Goal: Contribute content: Contribute content

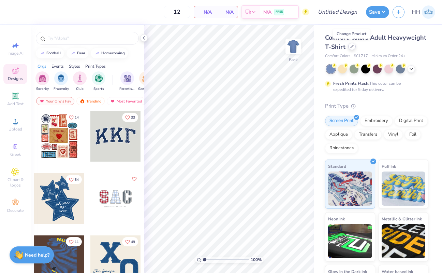
click at [353, 46] on icon at bounding box center [351, 46] width 3 height 3
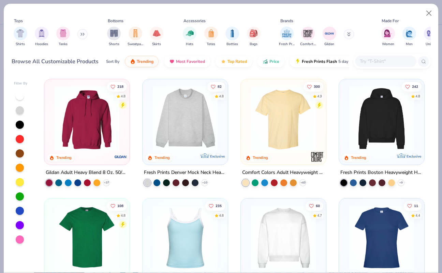
click at [203, 122] on img at bounding box center [185, 118] width 72 height 65
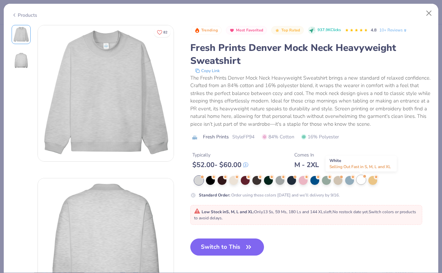
click at [358, 180] on div at bounding box center [361, 179] width 9 height 9
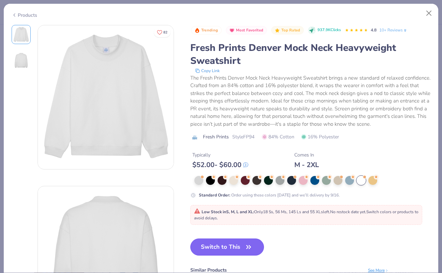
click at [235, 249] on button "Switch to This" at bounding box center [227, 246] width 74 height 17
type input "50"
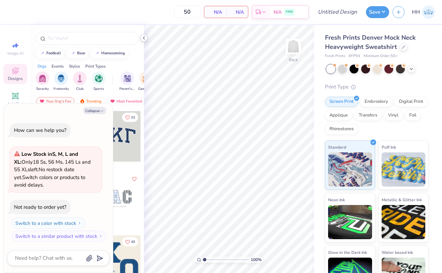
click at [143, 36] on icon at bounding box center [143, 37] width 5 height 5
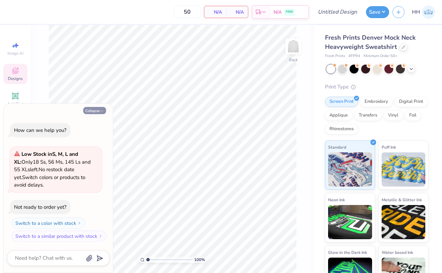
click at [101, 111] on polyline "button" at bounding box center [102, 110] width 2 height 1
type textarea "x"
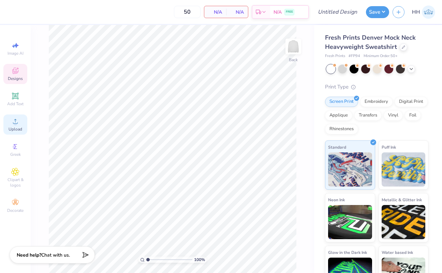
click at [11, 123] on icon at bounding box center [15, 121] width 8 height 8
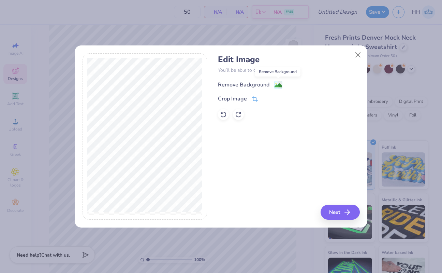
click at [280, 83] on image at bounding box center [279, 86] width 8 height 8
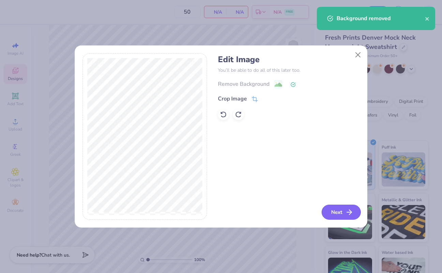
click at [338, 209] on button "Next" at bounding box center [341, 211] width 39 height 15
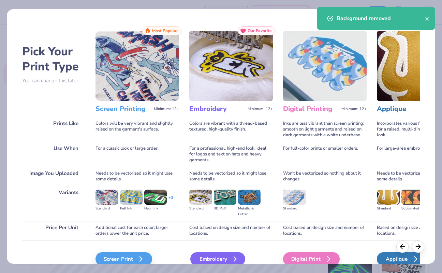
click at [213, 254] on div "Embroidery" at bounding box center [217, 259] width 55 height 14
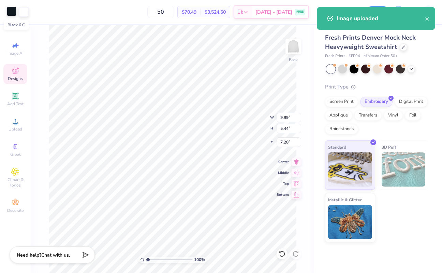
click at [10, 10] on div at bounding box center [12, 11] width 10 height 10
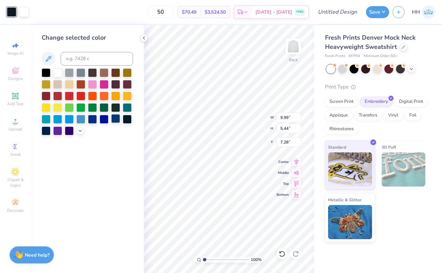
click at [116, 117] on div at bounding box center [115, 118] width 9 height 9
click at [22, 10] on div at bounding box center [24, 11] width 10 height 10
click at [80, 131] on icon at bounding box center [79, 129] width 5 height 5
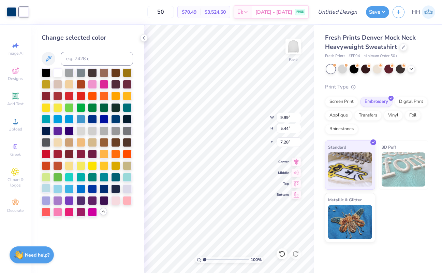
click at [48, 188] on div at bounding box center [46, 188] width 9 height 9
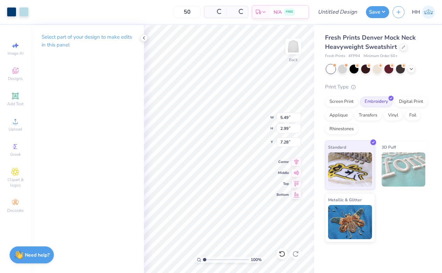
type input "5.49"
type input "2.99"
click at [258, 116] on div "100 % Back W 5.49 5.49 " H 2.99 2.99 " Y 7.28 7.28 " Center Middle Top Bottom" at bounding box center [229, 149] width 170 height 248
type input "3.00"
type input "4.42"
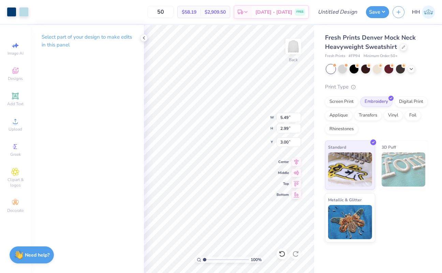
type input "2.41"
type input "2.68"
click at [143, 39] on icon at bounding box center [143, 37] width 5 height 5
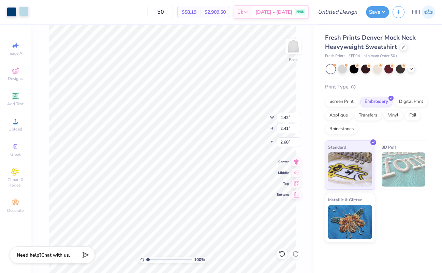
click at [24, 13] on div at bounding box center [24, 11] width 10 height 10
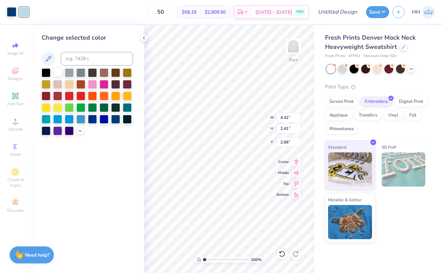
click at [53, 75] on div at bounding box center [57, 72] width 9 height 9
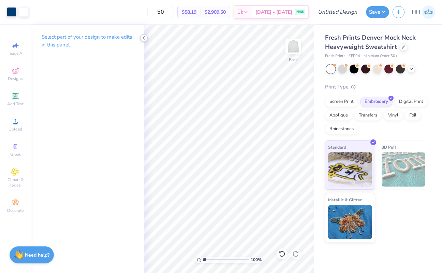
click at [144, 38] on icon at bounding box center [143, 37] width 5 height 5
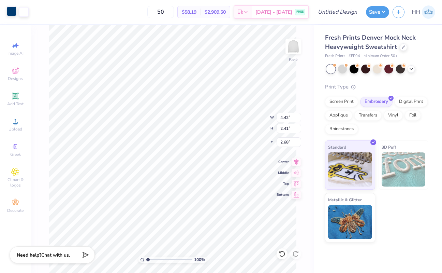
click at [12, 13] on div at bounding box center [12, 11] width 10 height 10
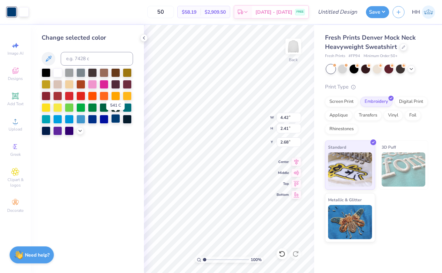
click at [116, 117] on div at bounding box center [115, 118] width 9 height 9
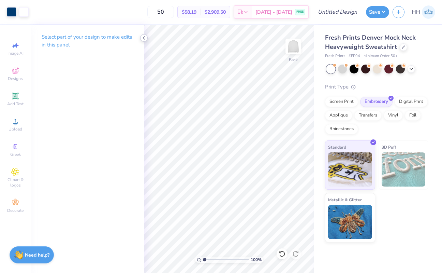
click at [142, 38] on icon at bounding box center [143, 37] width 5 height 5
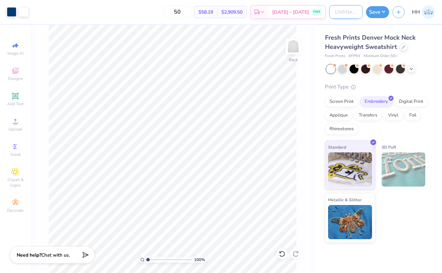
click at [346, 11] on input "Design Title" at bounding box center [345, 12] width 33 height 14
click at [343, 11] on input "KKG Patch Tank" at bounding box center [345, 12] width 33 height 14
click at [348, 11] on input "KKG Patch Tank" at bounding box center [345, 12] width 33 height 14
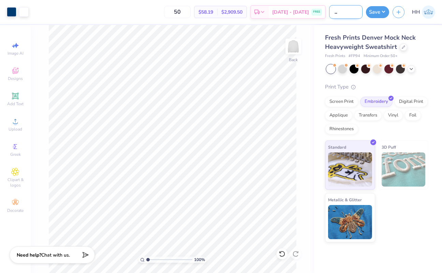
drag, startPoint x: 346, startPoint y: 11, endPoint x: 357, endPoint y: 11, distance: 11.6
click at [357, 11] on input "KKG Patch Tank" at bounding box center [345, 12] width 33 height 14
type input "KKG Patch Mockneck"
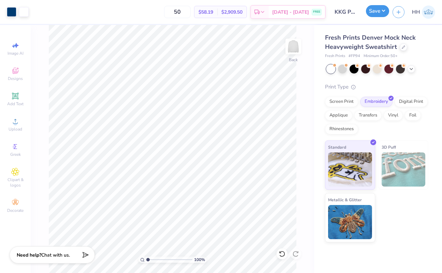
click at [378, 15] on button "Save" at bounding box center [377, 11] width 23 height 12
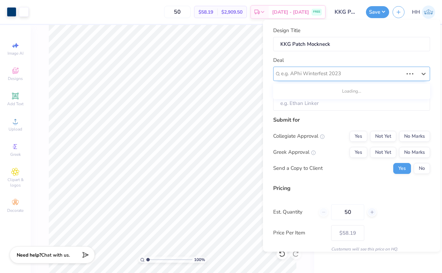
click at [336, 71] on div at bounding box center [342, 73] width 122 height 9
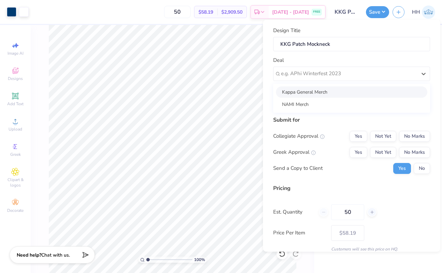
click at [322, 91] on div "Kappa General Merch" at bounding box center [351, 91] width 151 height 11
type input "[PERSON_NAME]"
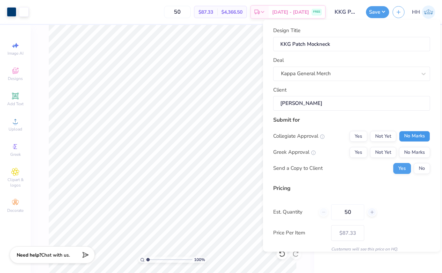
click at [414, 134] on button "No Marks" at bounding box center [414, 135] width 31 height 11
click at [360, 151] on button "Yes" at bounding box center [359, 151] width 18 height 11
type input "$69.01"
click at [421, 166] on button "No" at bounding box center [422, 167] width 16 height 11
click at [355, 209] on input "50" at bounding box center [347, 212] width 33 height 16
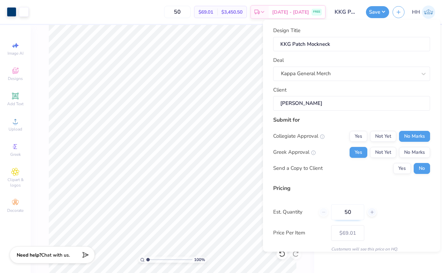
type input "5"
type input "100"
click at [388, 212] on div "Est. Quantity 100" at bounding box center [351, 212] width 157 height 16
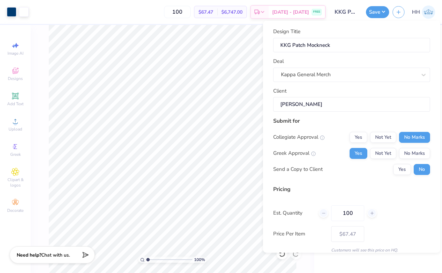
scroll to position [28, 0]
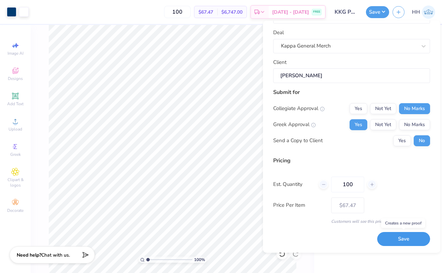
click at [409, 240] on button "Save" at bounding box center [403, 239] width 53 height 14
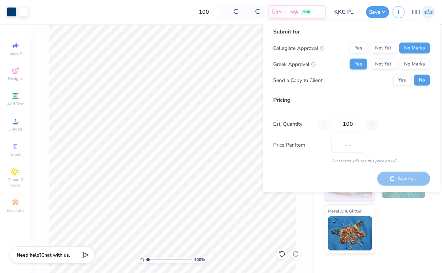
type input "$67.47"
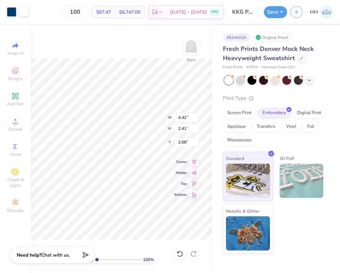
click at [26, 12] on div at bounding box center [24, 11] width 10 height 10
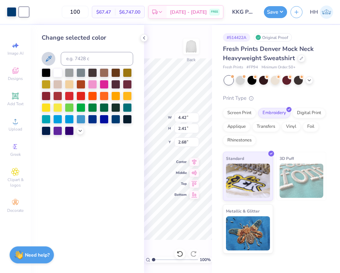
click at [51, 59] on icon at bounding box center [48, 59] width 8 height 8
click at [79, 130] on icon at bounding box center [79, 129] width 5 height 5
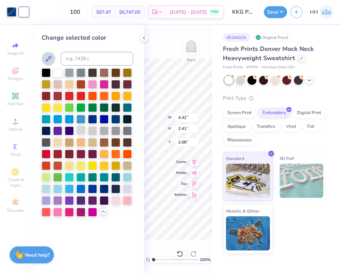
click at [83, 129] on div at bounding box center [80, 130] width 9 height 9
click at [137, 103] on div "Change selected color" at bounding box center [87, 149] width 113 height 248
click at [143, 39] on icon at bounding box center [143, 37] width 5 height 5
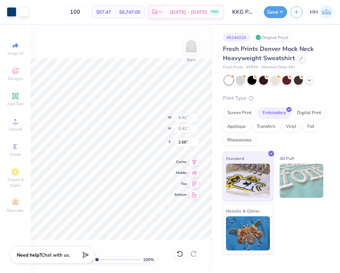
click at [139, 47] on div "100 % Back W 4.42 4.42 " H 2.41 2.41 " Y 2.68 2.68 " Center Middle Top Bottom" at bounding box center [121, 149] width 181 height 248
click at [25, 10] on div at bounding box center [24, 11] width 10 height 10
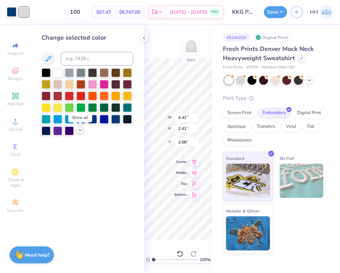
click at [79, 131] on icon at bounding box center [79, 129] width 5 height 5
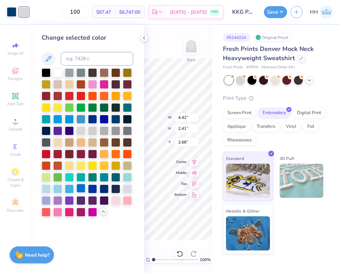
click at [82, 187] on div at bounding box center [80, 188] width 9 height 9
click at [54, 188] on div at bounding box center [57, 188] width 9 height 9
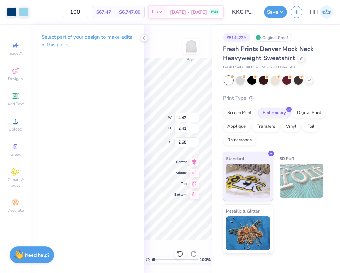
type input "2.69"
click at [24, 11] on div at bounding box center [24, 11] width 10 height 10
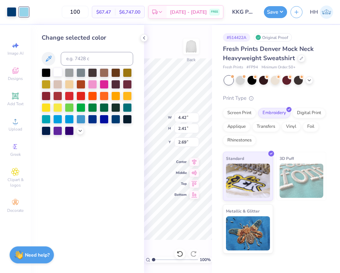
click at [57, 68] on div at bounding box center [57, 72] width 9 height 9
click at [10, 9] on div at bounding box center [12, 11] width 10 height 10
click at [81, 128] on icon at bounding box center [79, 129] width 5 height 5
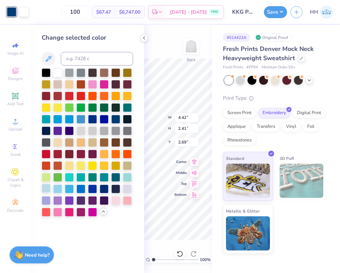
click at [46, 187] on div at bounding box center [46, 188] width 9 height 9
click at [24, 11] on div at bounding box center [24, 11] width 10 height 10
click at [114, 117] on div at bounding box center [115, 118] width 9 height 9
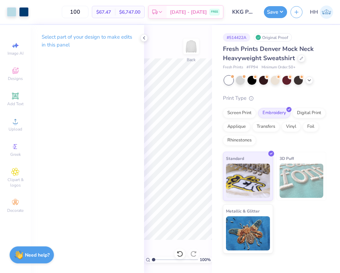
click at [144, 38] on icon at bounding box center [143, 37] width 5 height 5
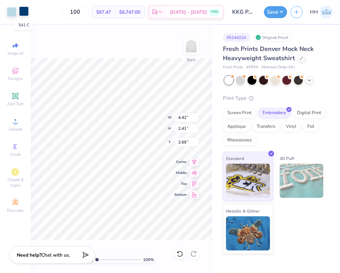
click at [28, 13] on div at bounding box center [24, 11] width 10 height 10
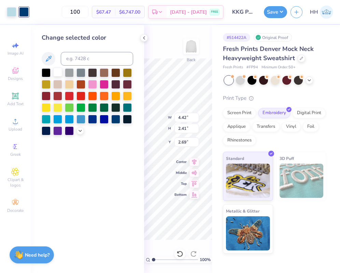
click at [60, 74] on div at bounding box center [57, 72] width 9 height 9
click at [8, 14] on div at bounding box center [12, 11] width 10 height 10
click at [116, 118] on div at bounding box center [115, 118] width 9 height 9
click at [143, 40] on icon at bounding box center [143, 37] width 5 height 5
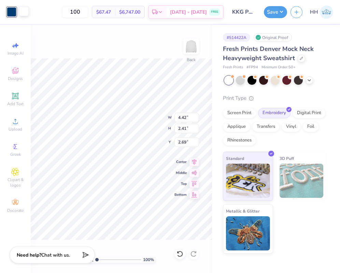
click at [24, 11] on div at bounding box center [24, 11] width 10 height 10
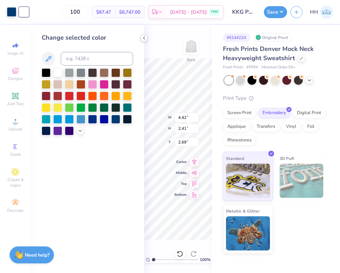
click at [144, 39] on icon at bounding box center [143, 37] width 5 height 5
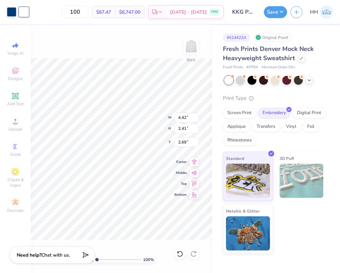
click at [123, 53] on div "100 % Back W 4.42 4.42 " H 2.41 2.41 " Y 2.69 2.69 " Center Middle Top Bottom" at bounding box center [121, 149] width 181 height 248
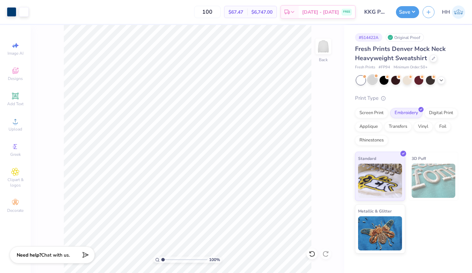
click at [375, 81] on div at bounding box center [372, 79] width 9 height 9
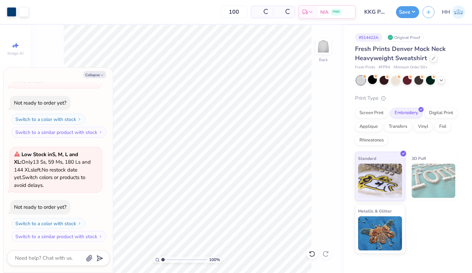
click at [359, 79] on div at bounding box center [360, 80] width 9 height 9
click at [101, 72] on button "Collapse" at bounding box center [94, 74] width 23 height 7
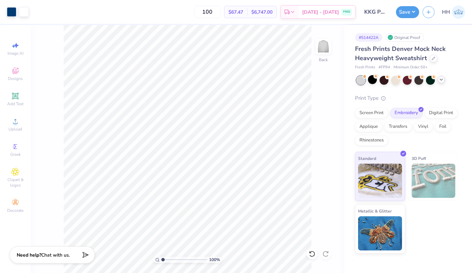
click at [440, 80] on icon at bounding box center [441, 79] width 5 height 5
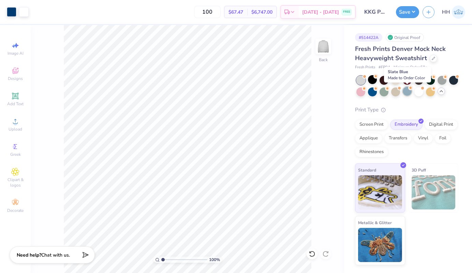
click at [409, 91] on div at bounding box center [407, 91] width 9 height 9
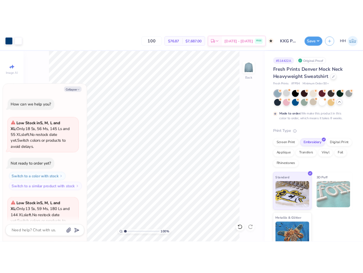
scroll to position [237, 0]
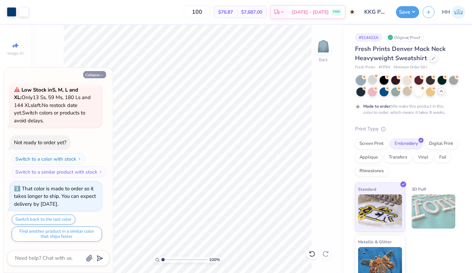
click at [100, 75] on icon "button" at bounding box center [102, 75] width 4 height 4
type textarea "x"
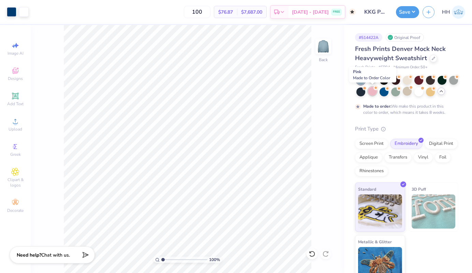
click at [373, 91] on div at bounding box center [372, 91] width 9 height 9
